Goal: Information Seeking & Learning: Stay updated

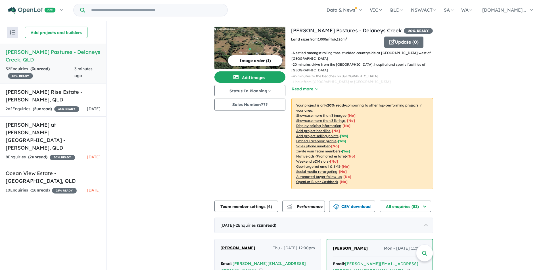
click at [40, 67] on strong "( 3 unread)" at bounding box center [39, 68] width 19 height 5
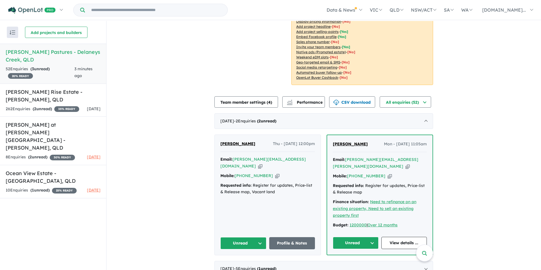
scroll to position [114, 0]
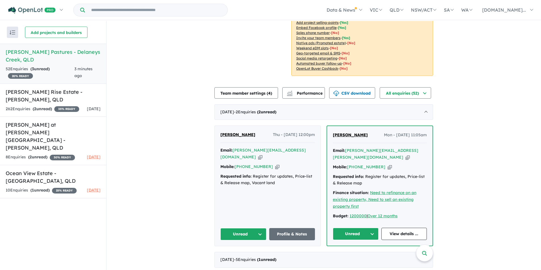
click at [240, 228] on button "Unread" at bounding box center [243, 234] width 46 height 12
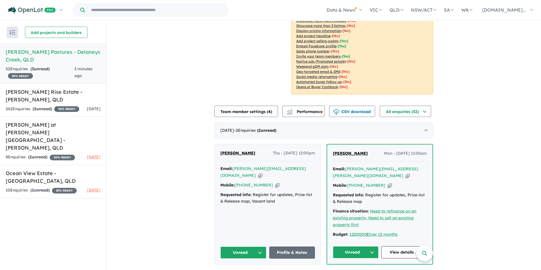
scroll to position [85, 0]
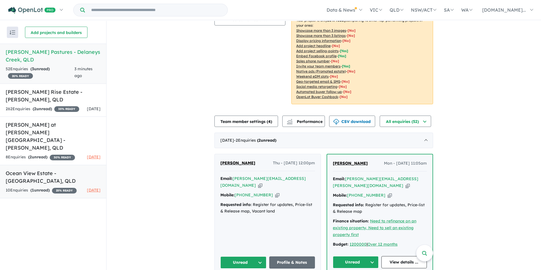
click at [39, 188] on strong "( 1 unread)" at bounding box center [39, 190] width 19 height 5
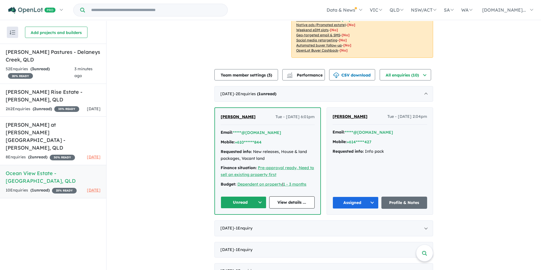
scroll to position [142, 0]
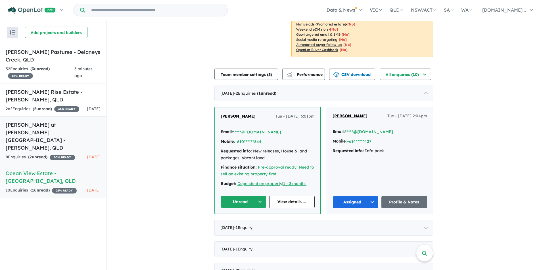
click at [43, 155] on strong "( 2 unread)" at bounding box center [37, 157] width 19 height 5
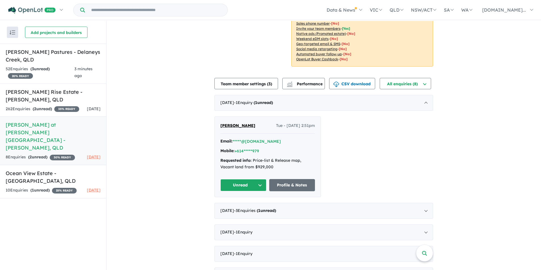
scroll to position [172, 0]
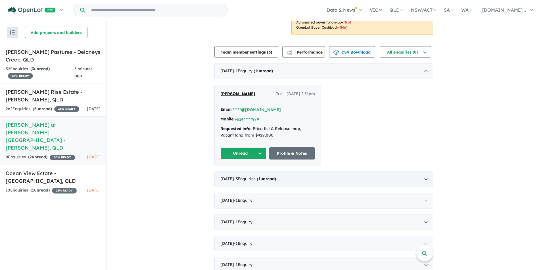
click at [276, 177] on strong "( 1 unread)" at bounding box center [266, 179] width 19 height 5
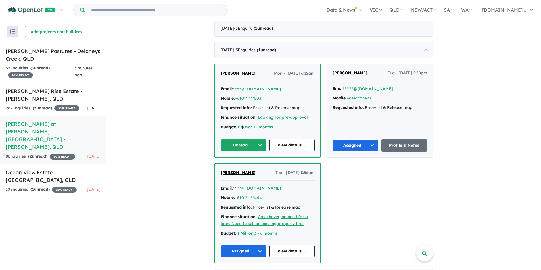
scroll to position [229, 0]
